Goal: Navigation & Orientation: Understand site structure

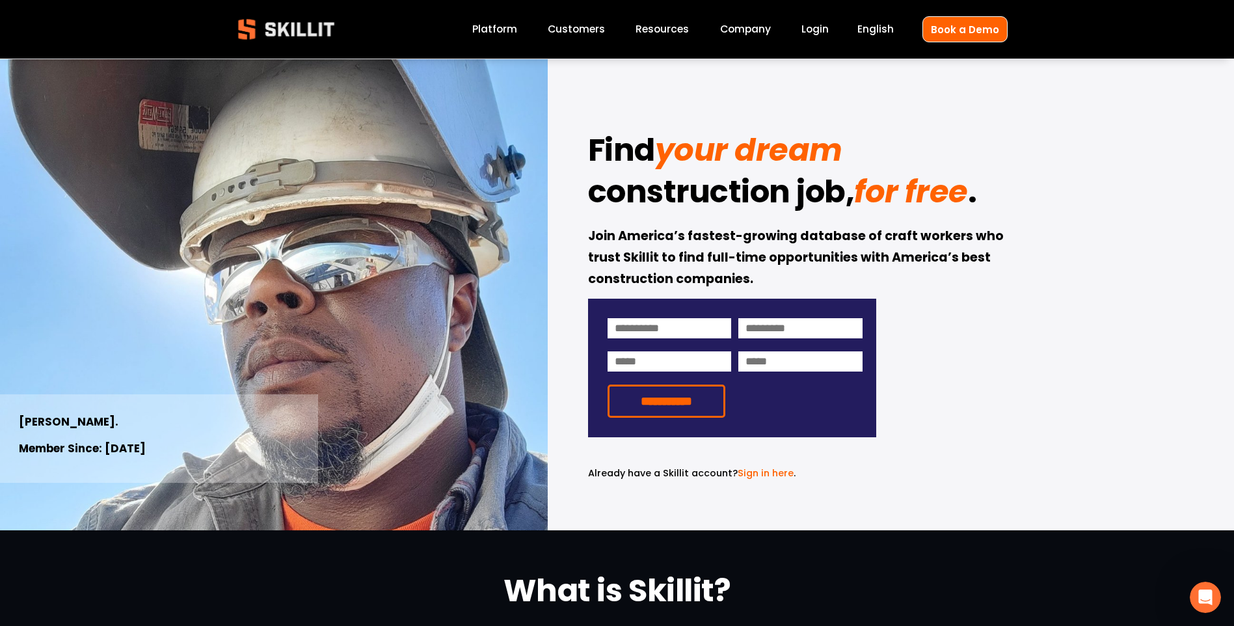
click at [777, 25] on div at bounding box center [617, 265] width 1234 height 530
click at [770, 29] on link "Company" at bounding box center [745, 30] width 51 height 18
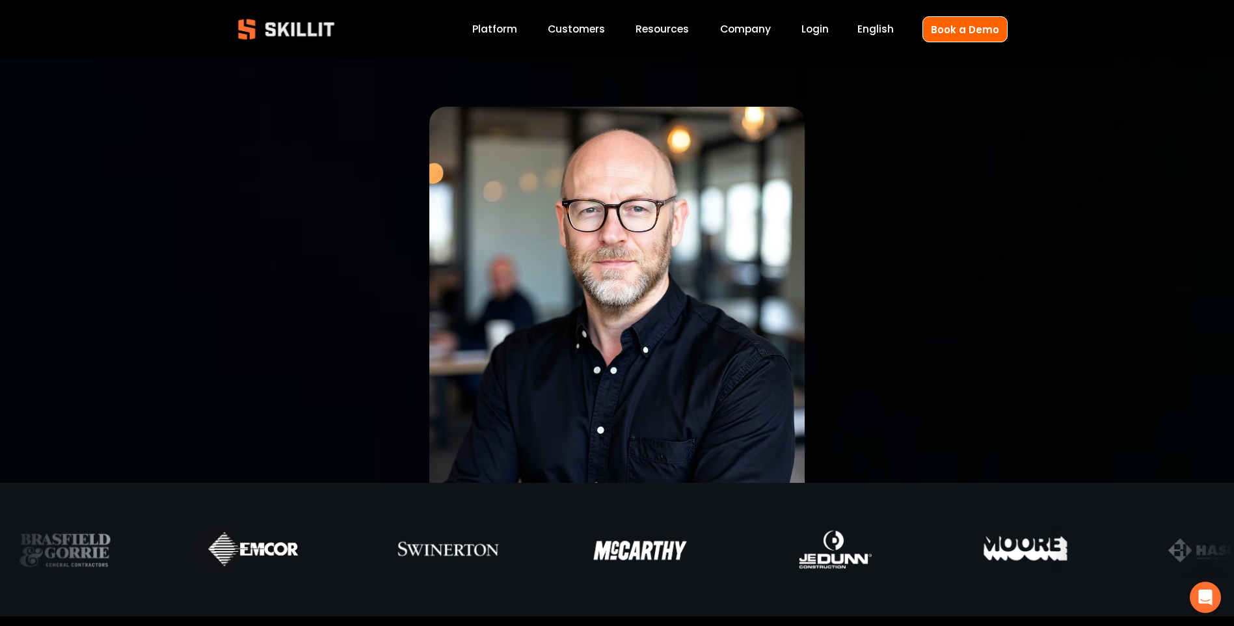
click at [603, 28] on link "Customers" at bounding box center [576, 30] width 57 height 18
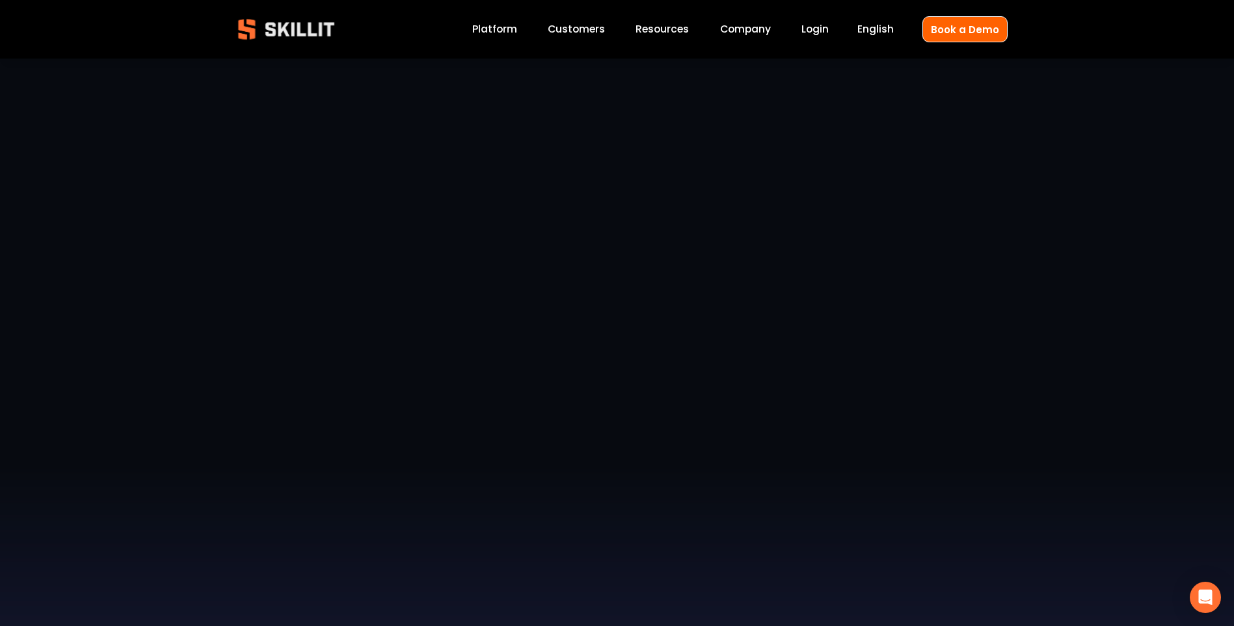
click at [512, 27] on link "Platform" at bounding box center [494, 30] width 45 height 18
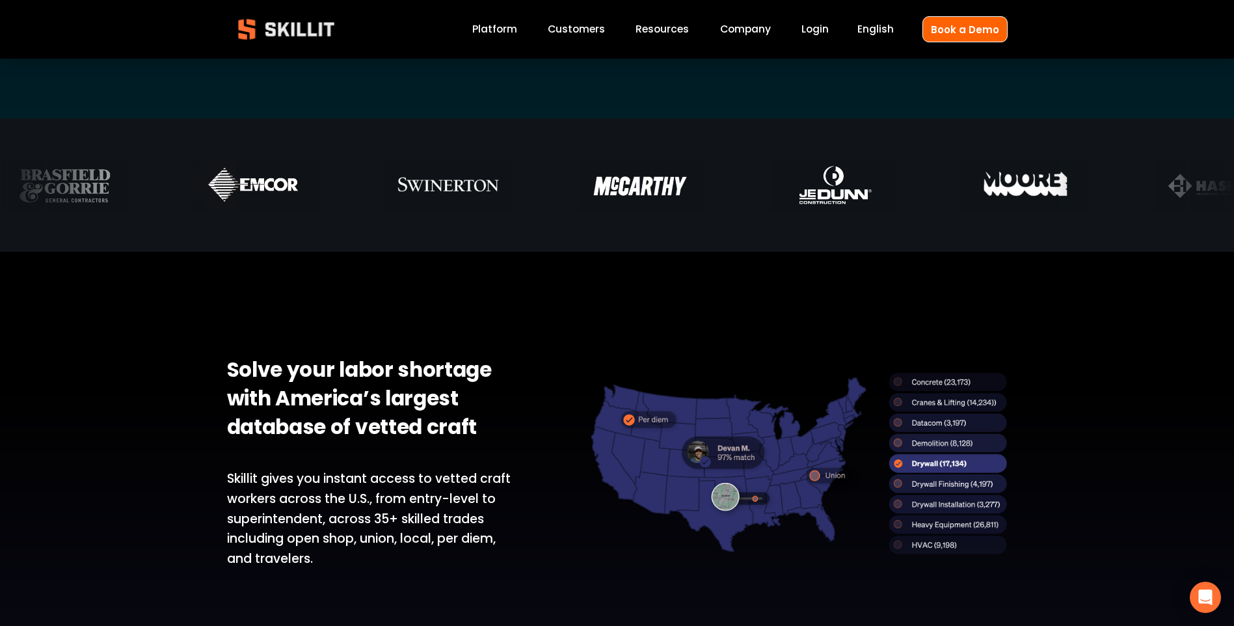
scroll to position [716, 0]
